Goal: Information Seeking & Learning: Learn about a topic

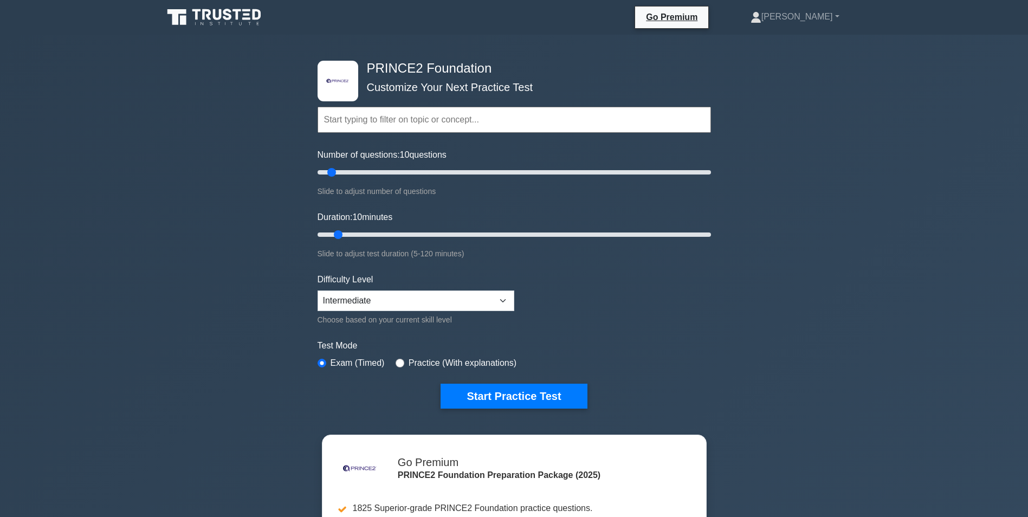
drag, startPoint x: 953, startPoint y: 1, endPoint x: 993, endPoint y: 27, distance: 47.5
click at [993, 27] on nav "Go Premium Edith Profile" at bounding box center [514, 17] width 1028 height 35
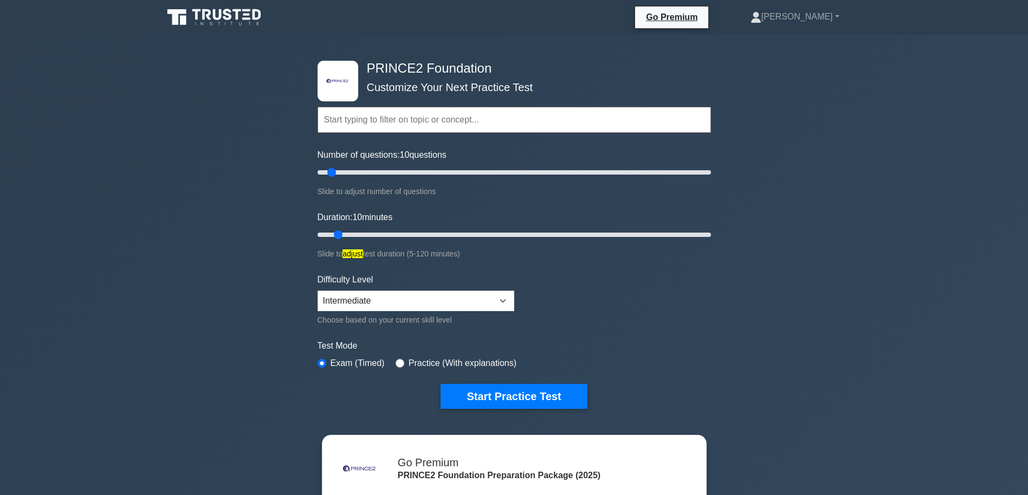
click at [785, 235] on div ".st0{fill-rule:evenodd;clip-rule:evenodd;fill:#000041;} .st1{fill-rule:evenodd;…" at bounding box center [514, 355] width 1028 height 641
click at [711, 342] on div ".st0{fill-rule:evenodd;clip-rule:evenodd;fill:#000041;} .st1{fill-rule:evenodd;…" at bounding box center [514, 235] width 406 height 400
click at [889, 164] on div ".st0{fill-rule:evenodd;clip-rule:evenodd;fill:#000041;} .st1{fill-rule:evenodd;…" at bounding box center [514, 355] width 1028 height 641
